Goal: Information Seeking & Learning: Learn about a topic

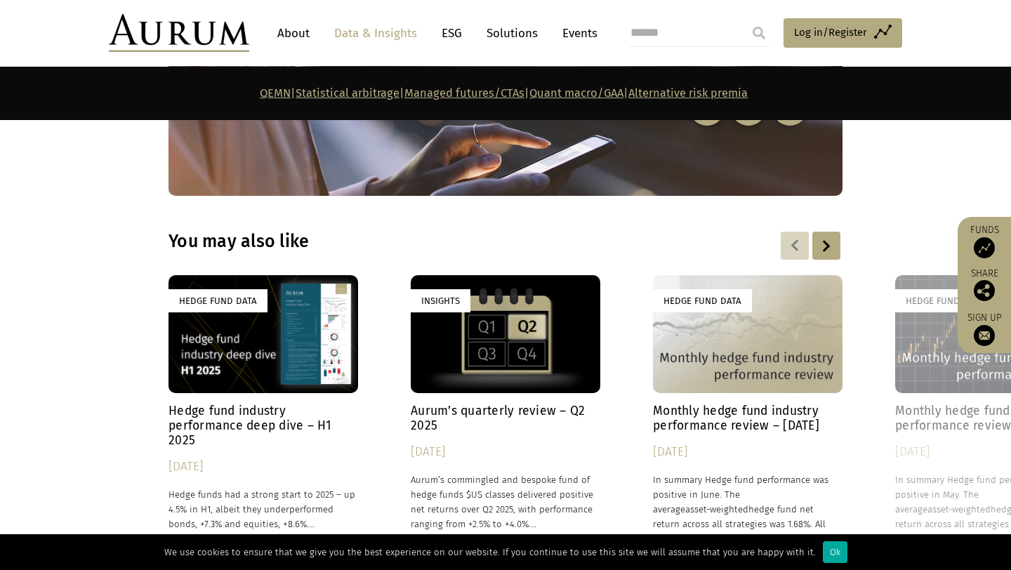
scroll to position [7422, 0]
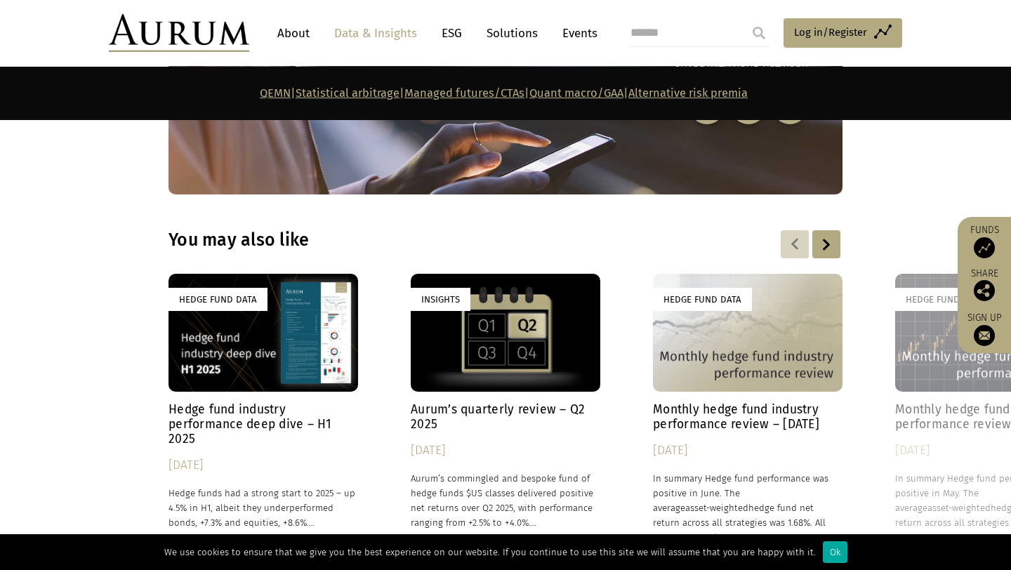
click at [265, 402] on h4 "Hedge fund industry performance deep dive – H1 2025" at bounding box center [262, 424] width 189 height 44
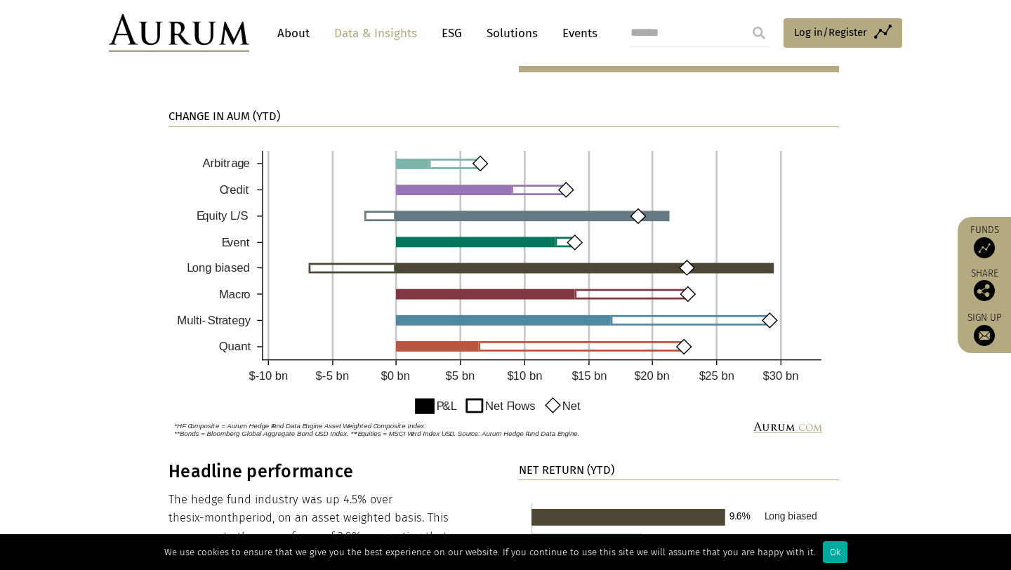
scroll to position [1065, 0]
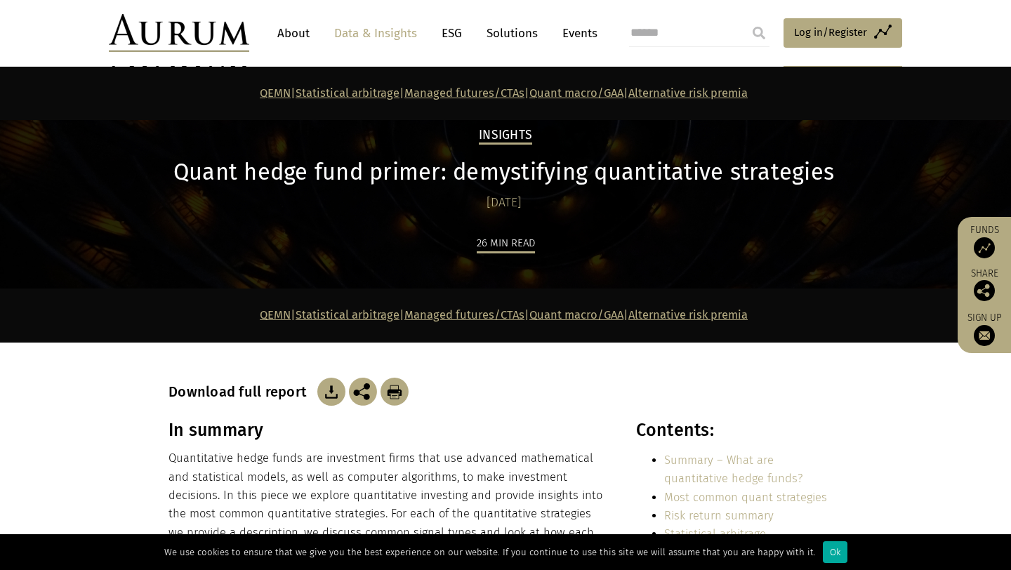
scroll to position [7422, 0]
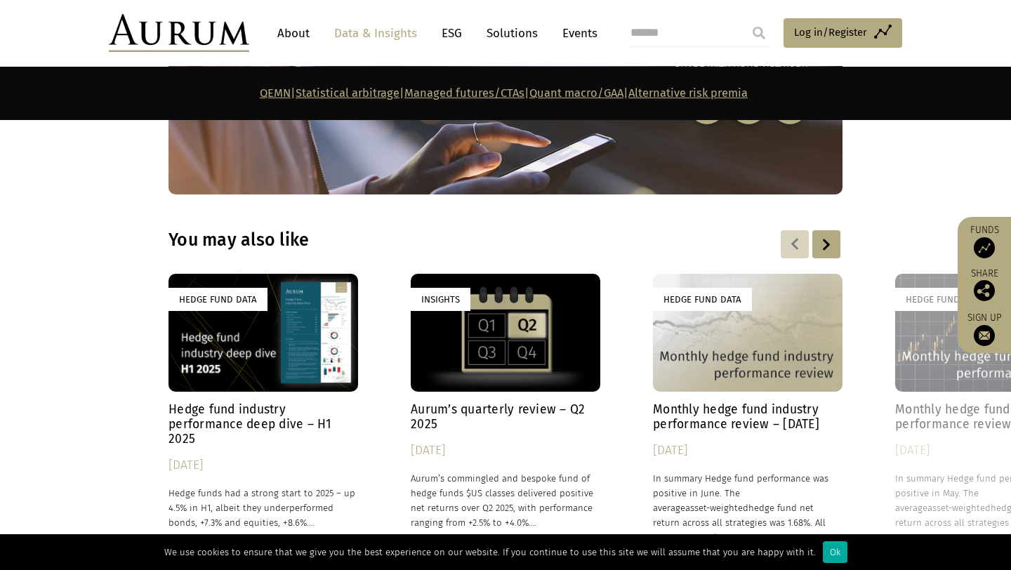
click at [481, 402] on h4 "Aurum’s quarterly review – Q2 2025" at bounding box center [505, 416] width 189 height 29
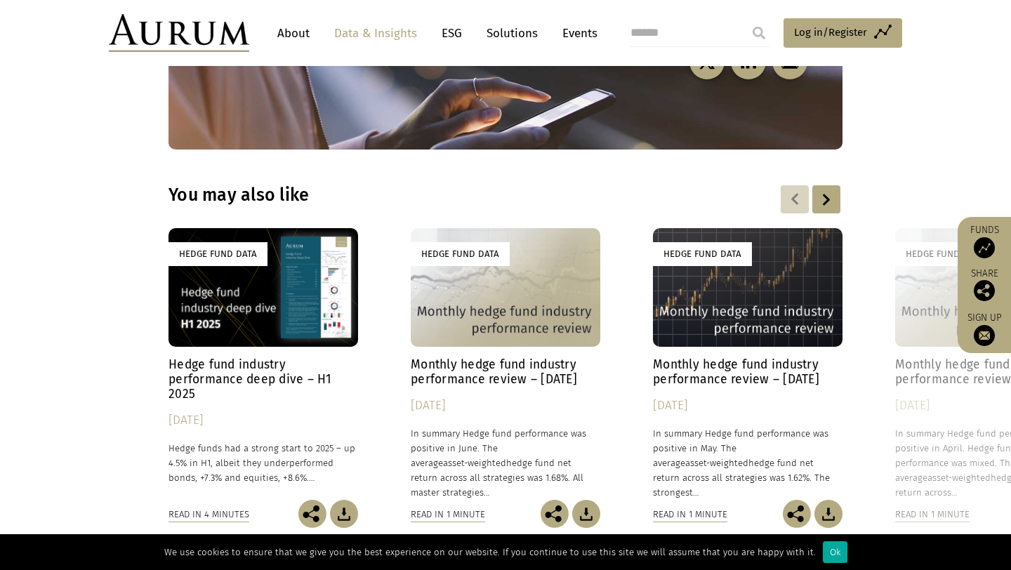
scroll to position [2018, 0]
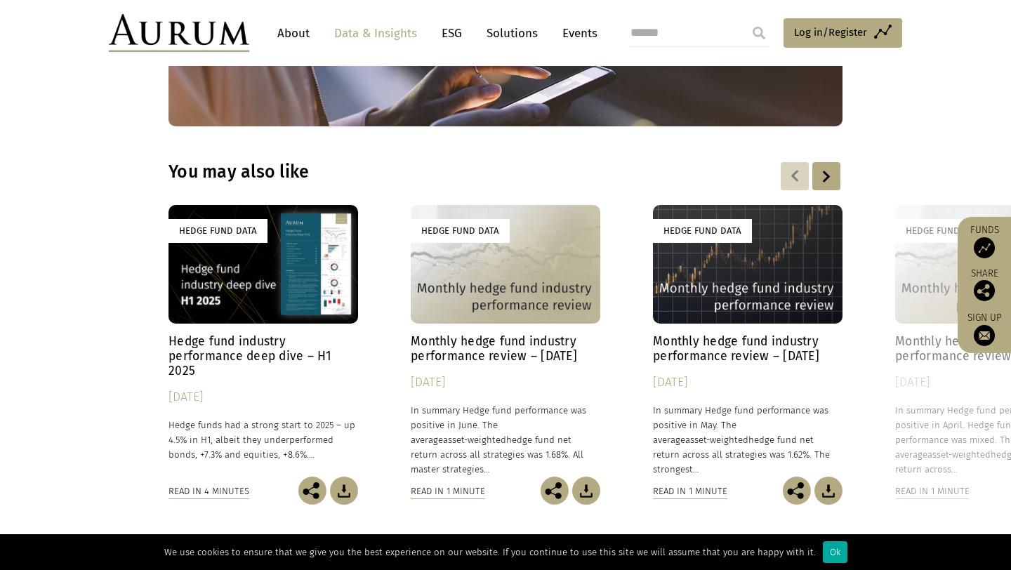
click at [709, 334] on h4 "Monthly hedge fund industry performance review – [DATE]" at bounding box center [747, 348] width 189 height 29
click at [813, 162] on div at bounding box center [826, 176] width 28 height 28
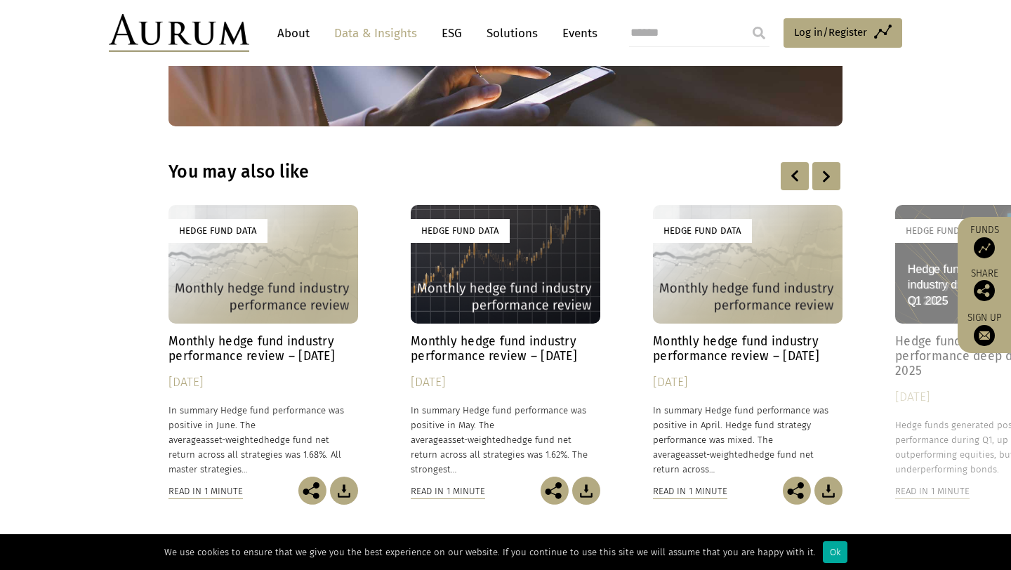
click at [821, 162] on div at bounding box center [826, 176] width 28 height 28
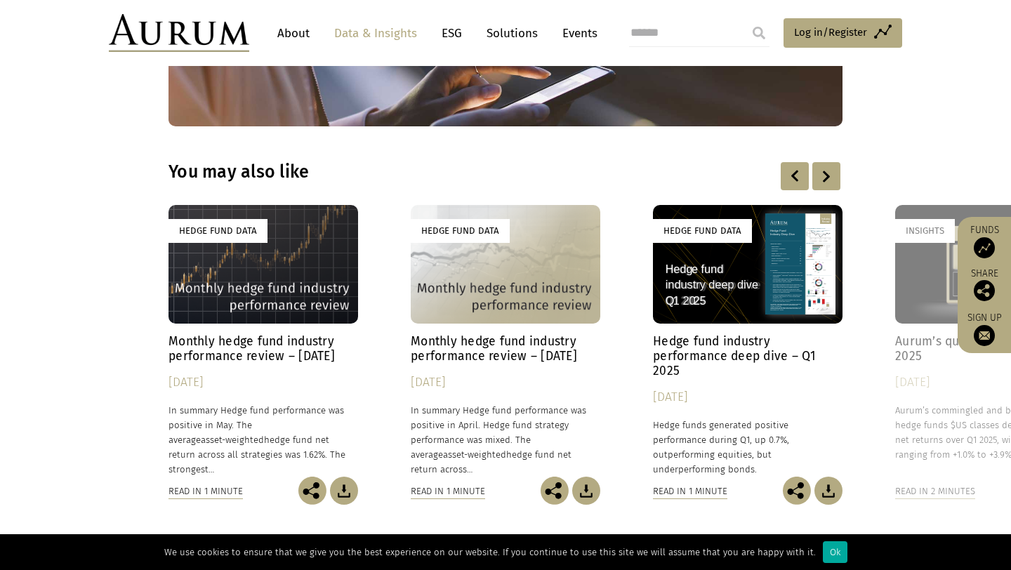
click at [739, 257] on div "Hedge Fund Data" at bounding box center [747, 264] width 189 height 119
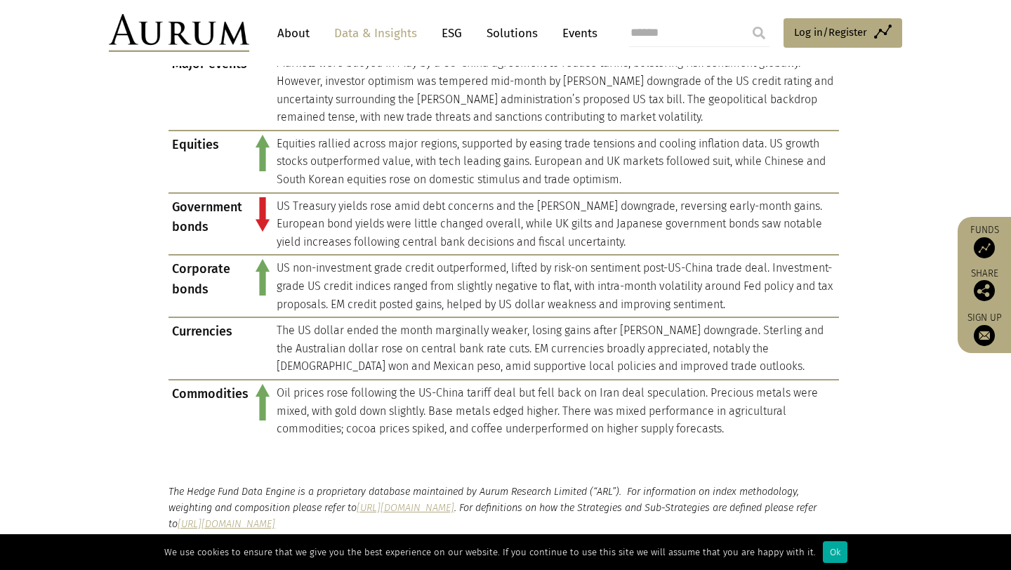
scroll to position [1132, 0]
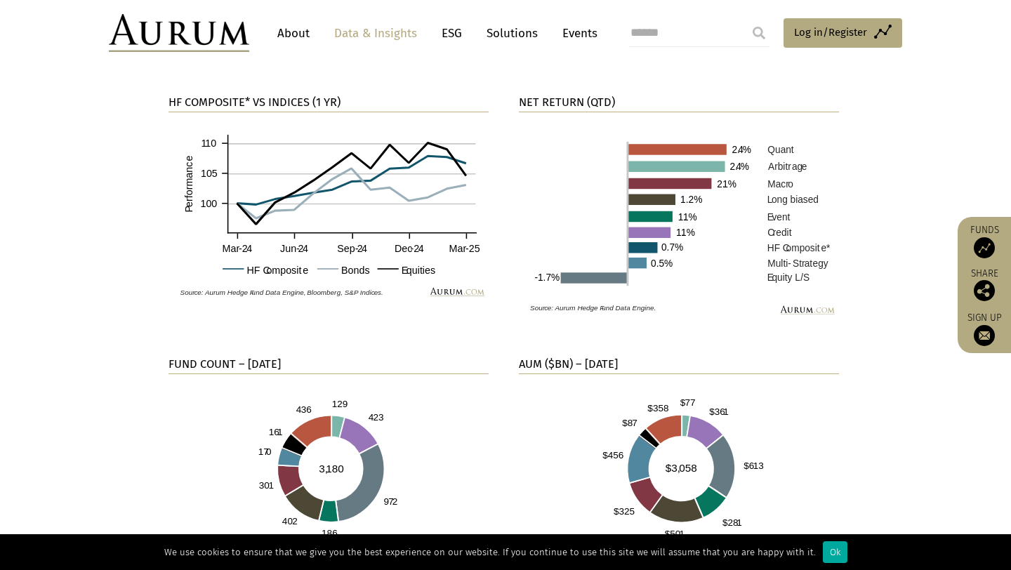
scroll to position [815, 0]
